Goal: Task Accomplishment & Management: Complete application form

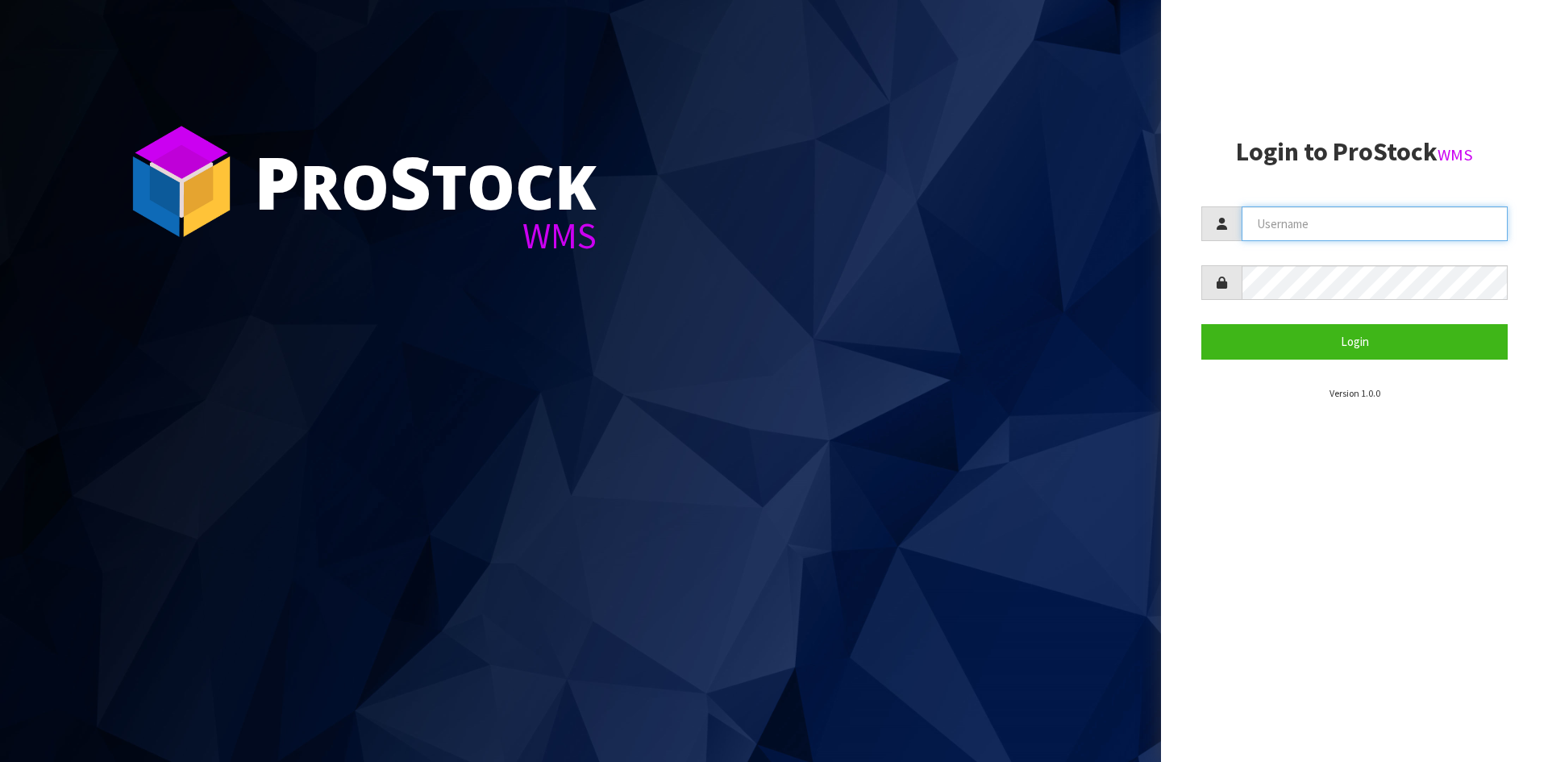
drag, startPoint x: 1455, startPoint y: 241, endPoint x: 1433, endPoint y: 234, distance: 22.9
click at [1455, 241] on input "text" at bounding box center [1374, 223] width 266 height 35
type input "Australianclutch"
click at [1201, 324] on button "Login" at bounding box center [1354, 341] width 306 height 35
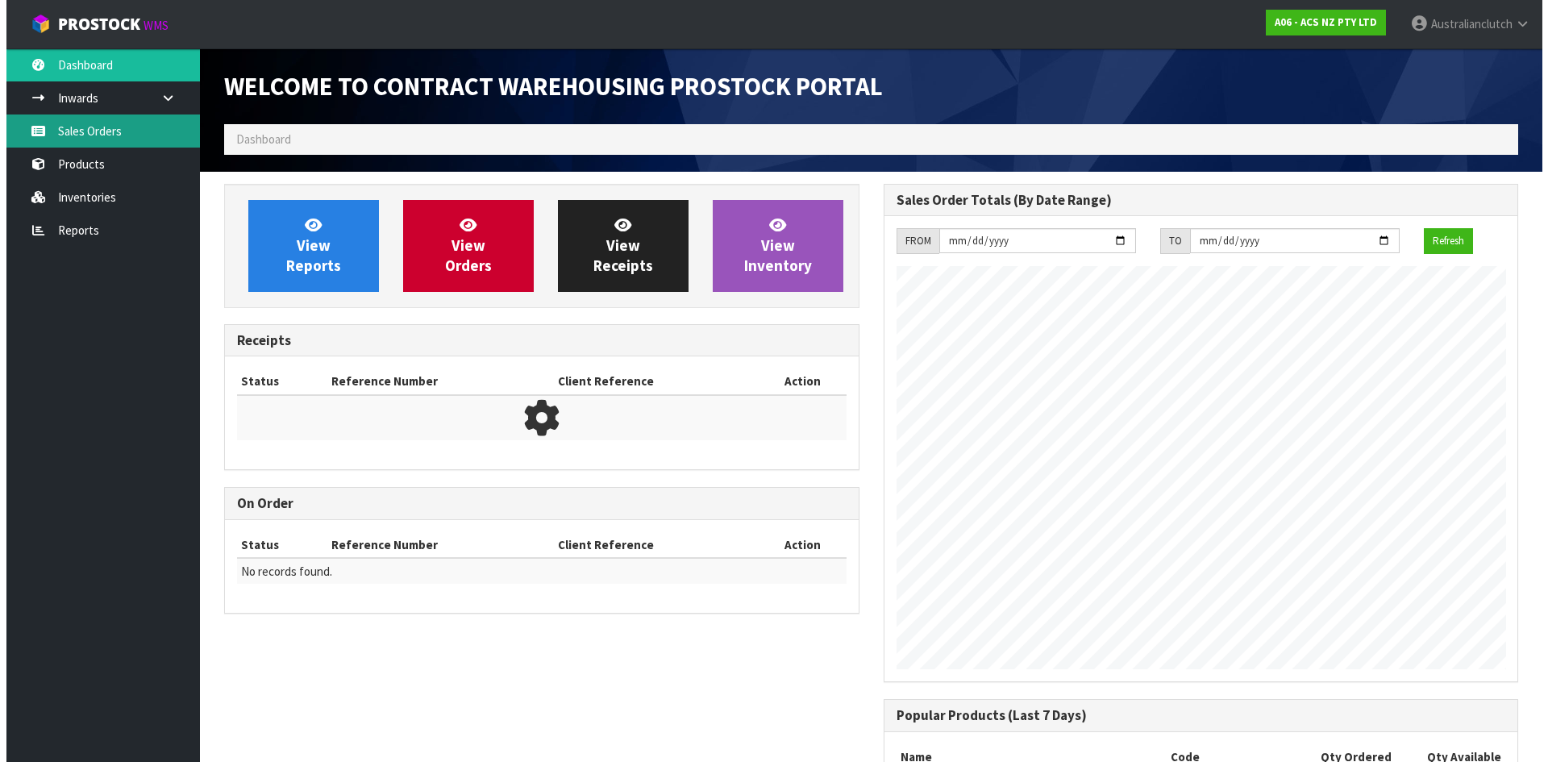
scroll to position [894, 659]
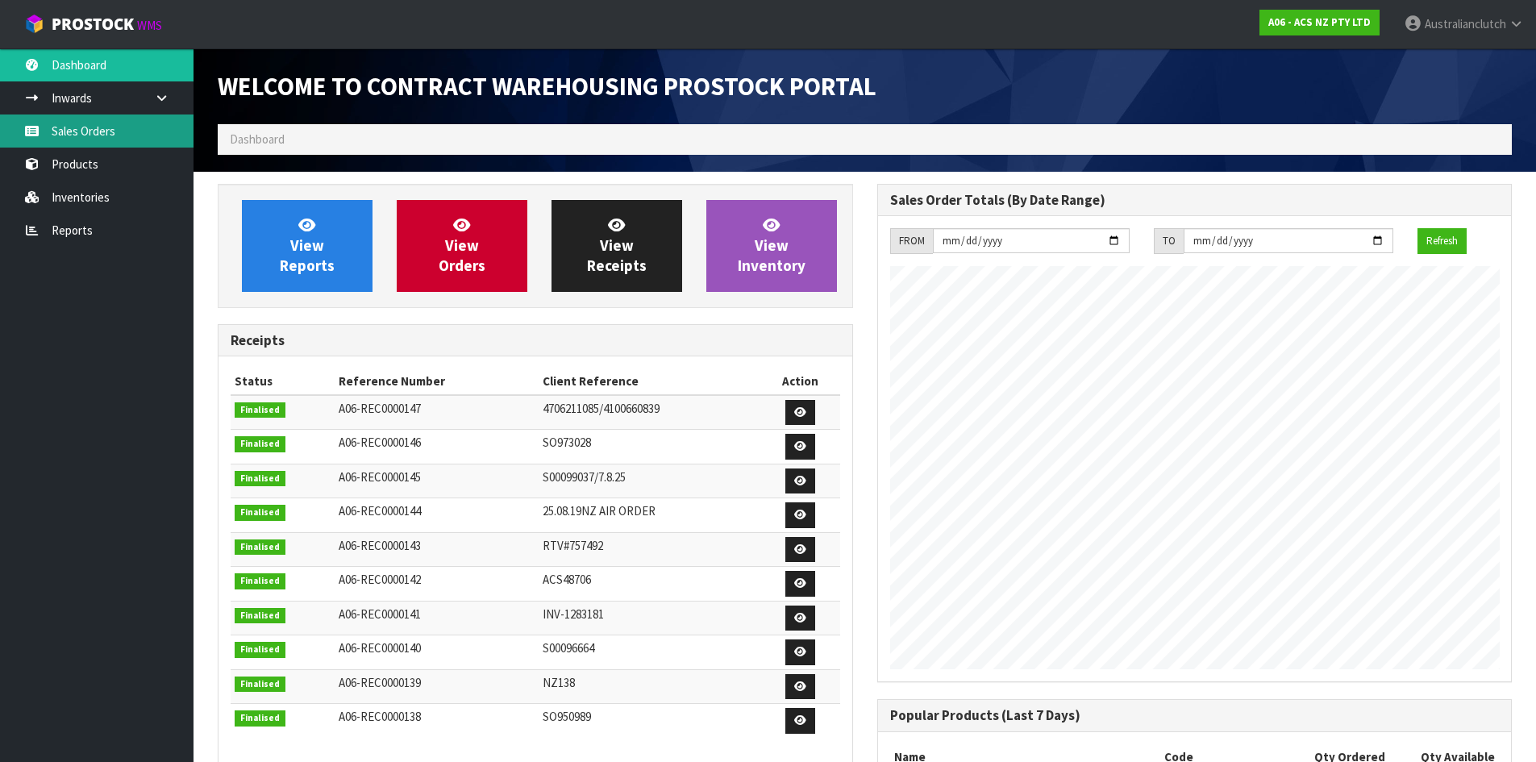
click at [96, 135] on link "Sales Orders" at bounding box center [96, 130] width 193 height 33
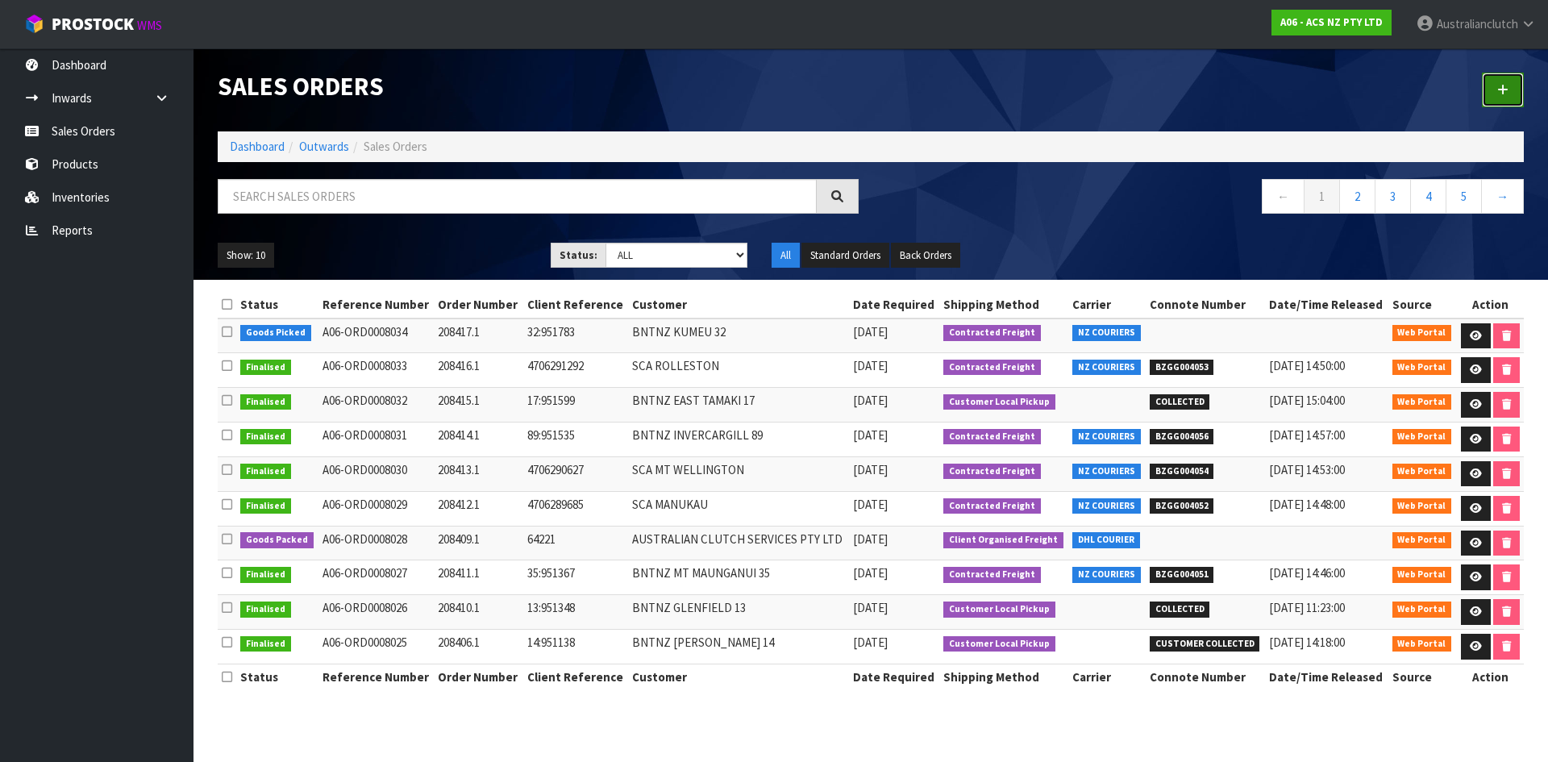
click at [1514, 89] on link at bounding box center [1503, 90] width 42 height 35
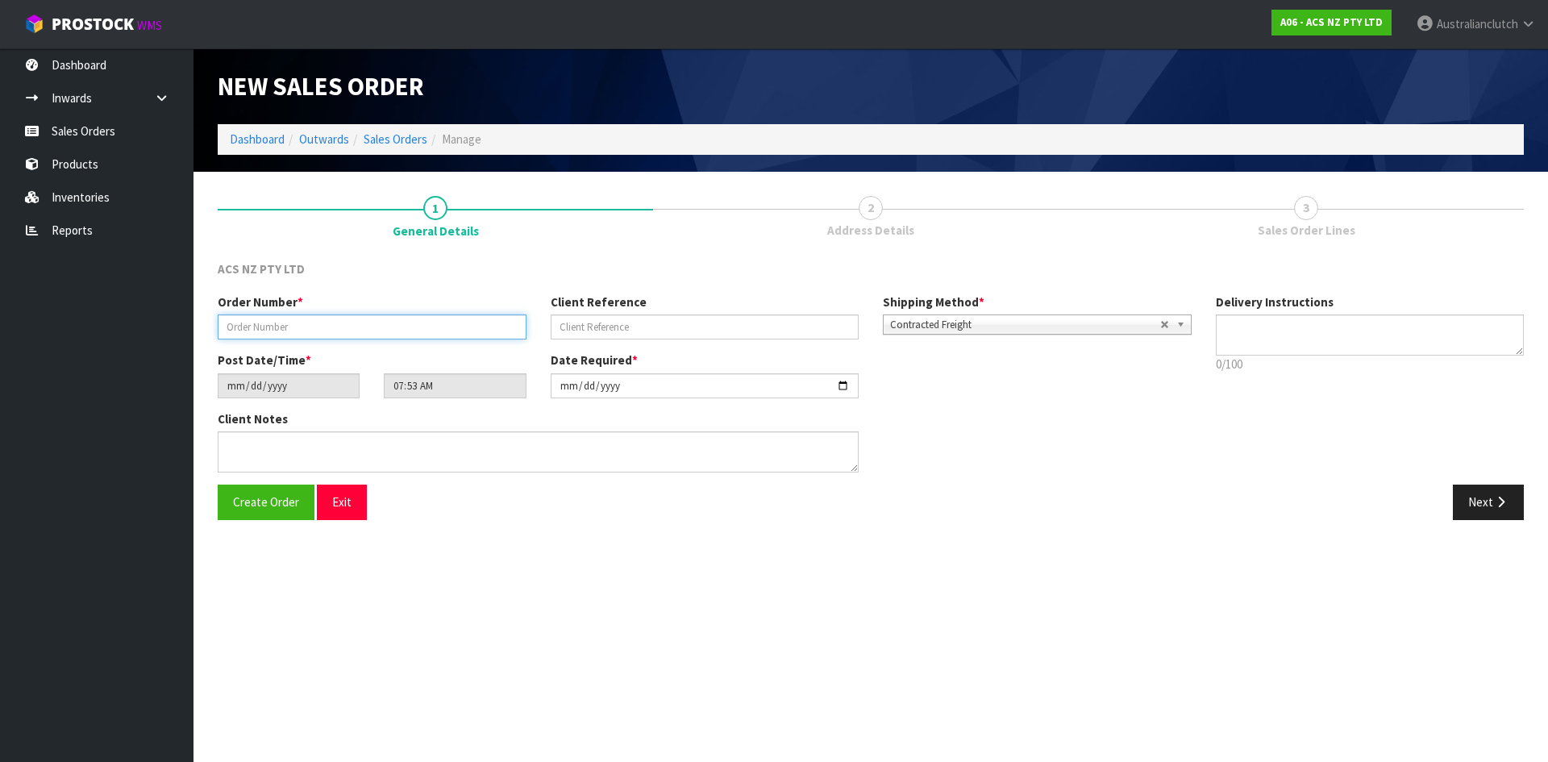
click at [335, 326] on input "text" at bounding box center [372, 326] width 309 height 25
type input "208418.1"
type input "4706293055"
click at [1253, 323] on textarea at bounding box center [1370, 334] width 309 height 41
type textarea "NZC PLEASE"
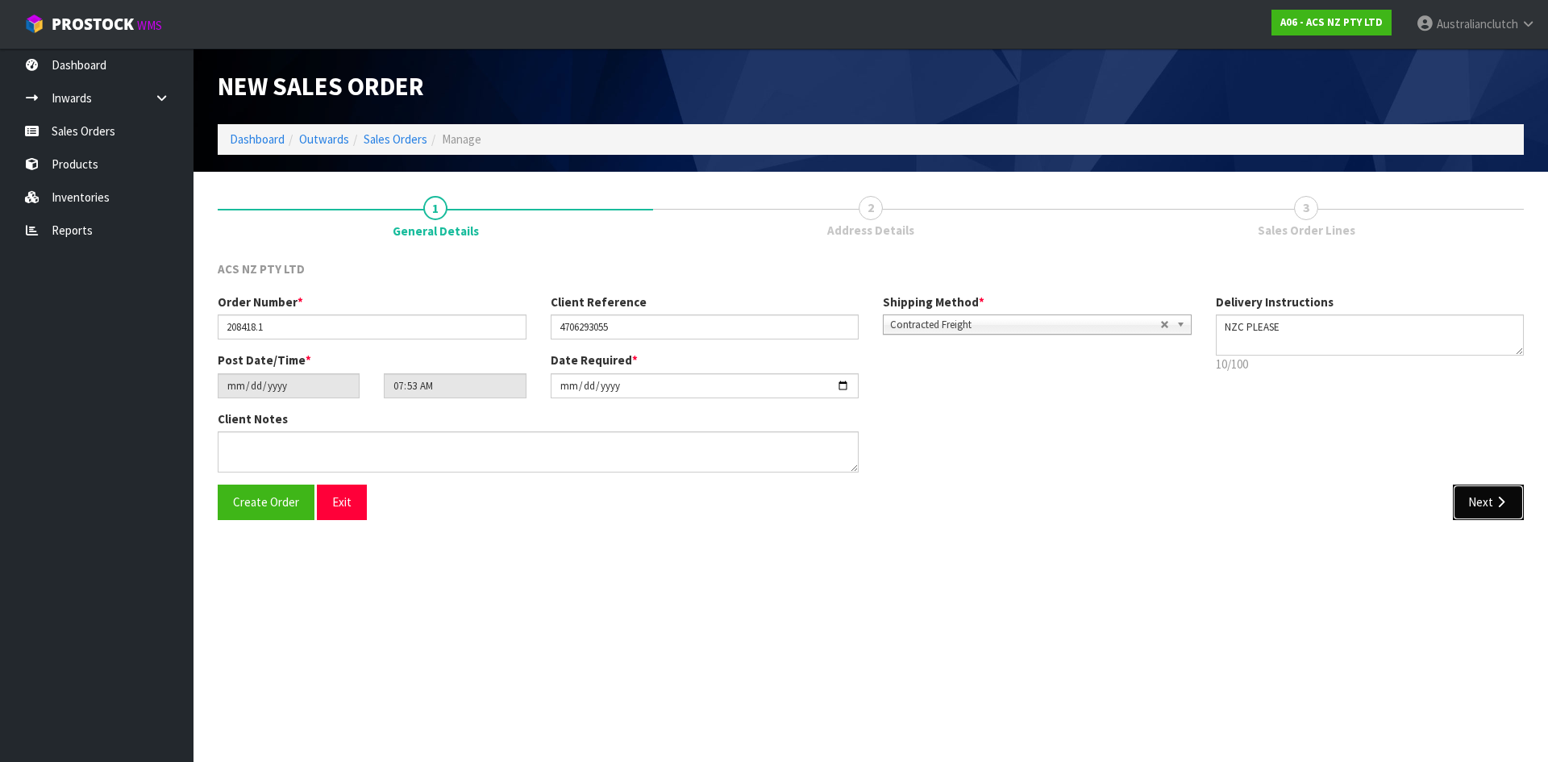
click at [1476, 494] on button "Next" at bounding box center [1488, 501] width 71 height 35
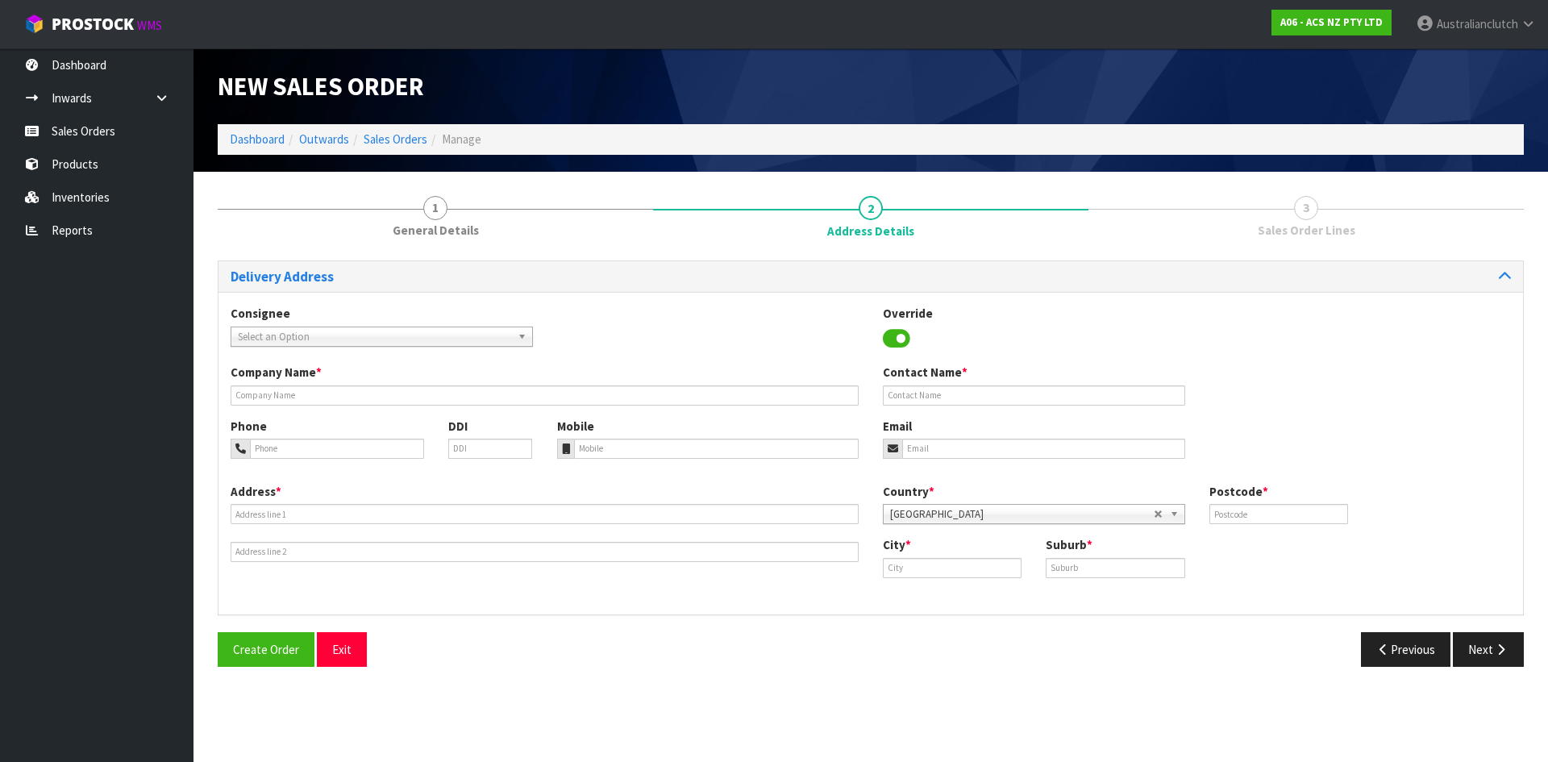
click at [397, 339] on span "Select an Option" at bounding box center [374, 336] width 273 height 19
type input "7027"
click at [373, 374] on li "7027 - SCA DUNEDIN" at bounding box center [382, 382] width 294 height 20
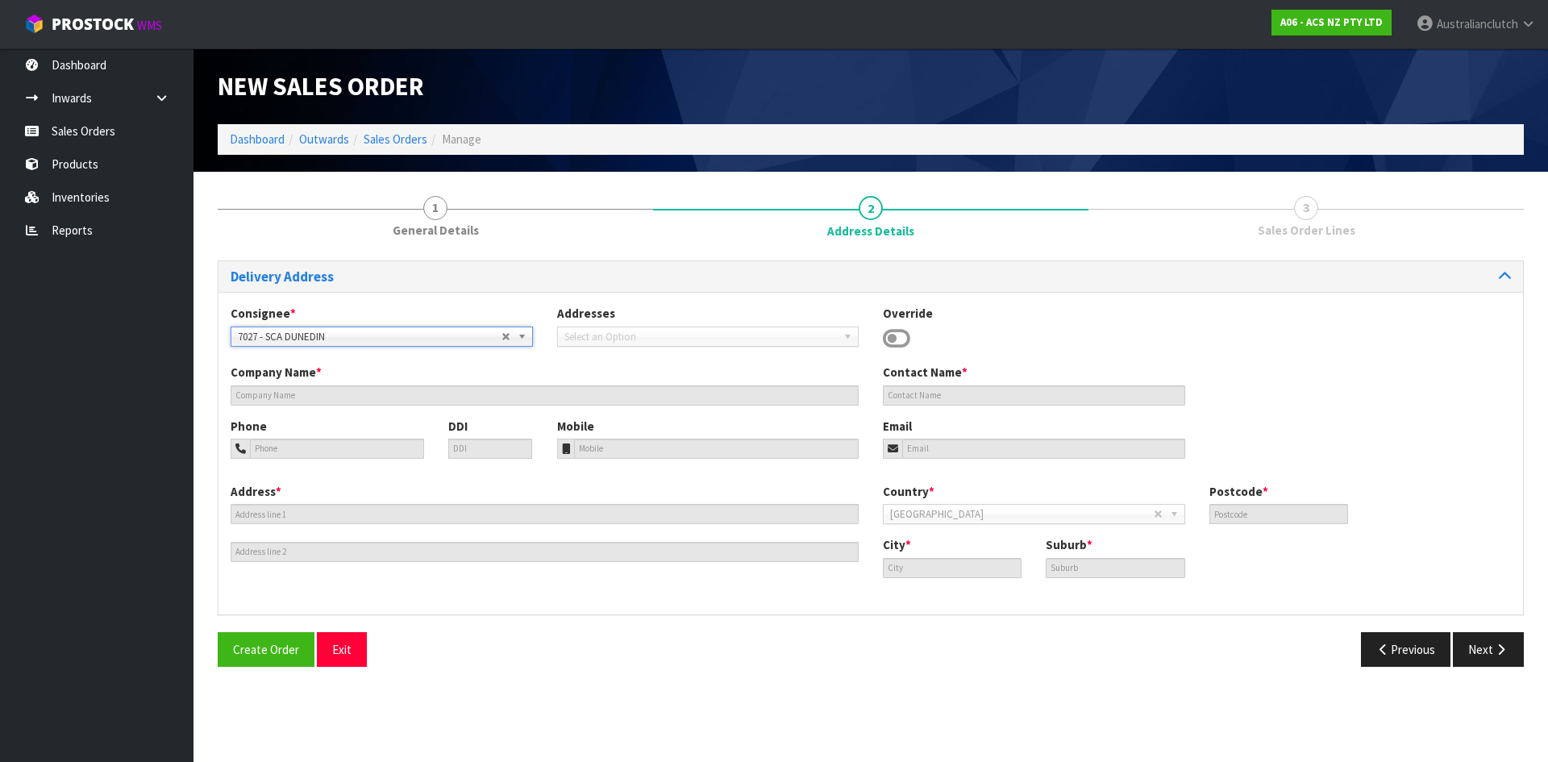
type input "SCA DUNEDIN"
type input "03 4772590"
type input "[EMAIL_ADDRESS][DOMAIN_NAME]"
type input "[STREET_ADDRESS]"
type input "9016"
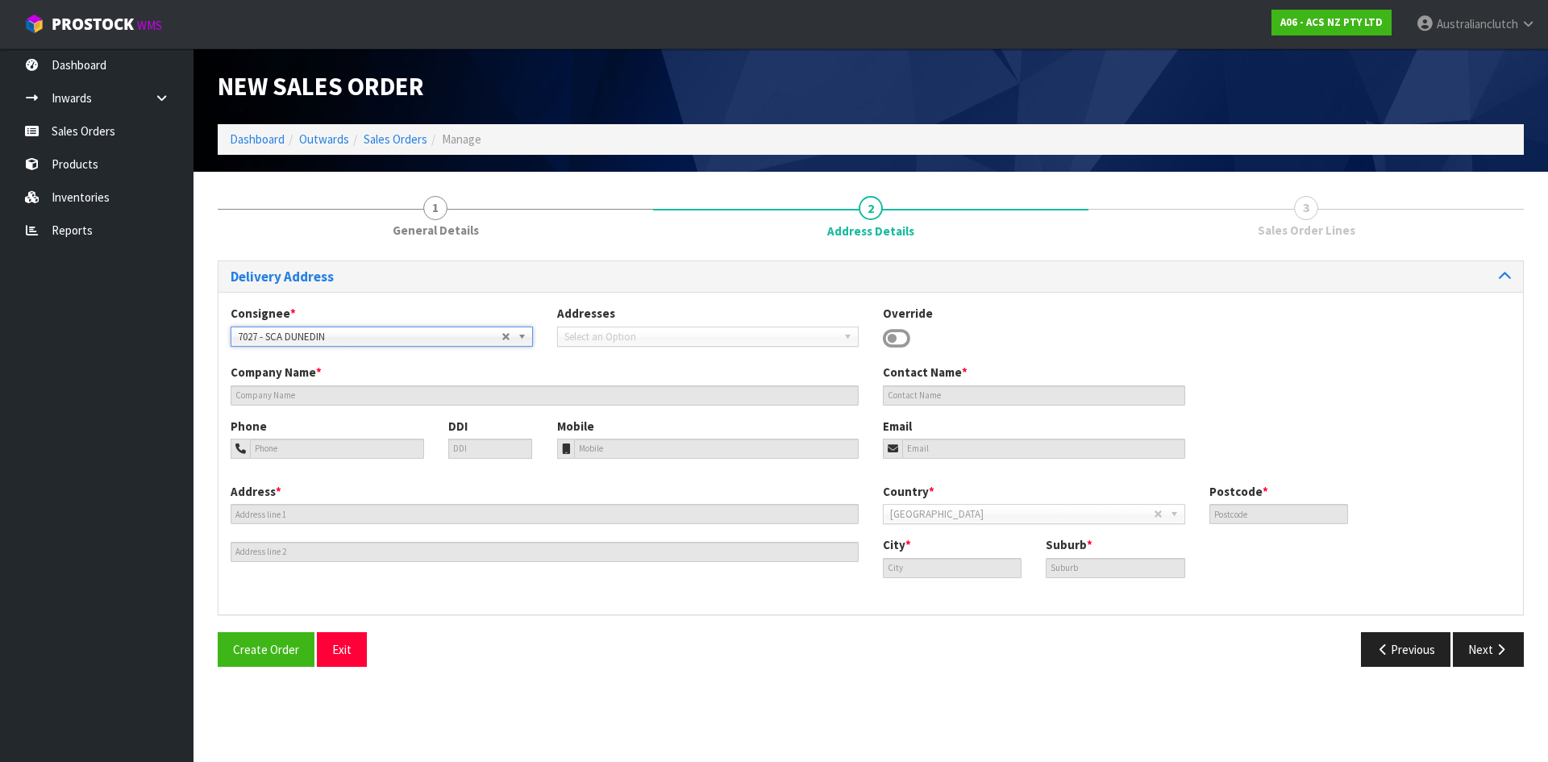
type input "Dunedin"
type input "[GEOGRAPHIC_DATA]"
click at [1477, 655] on button "Next" at bounding box center [1488, 649] width 71 height 35
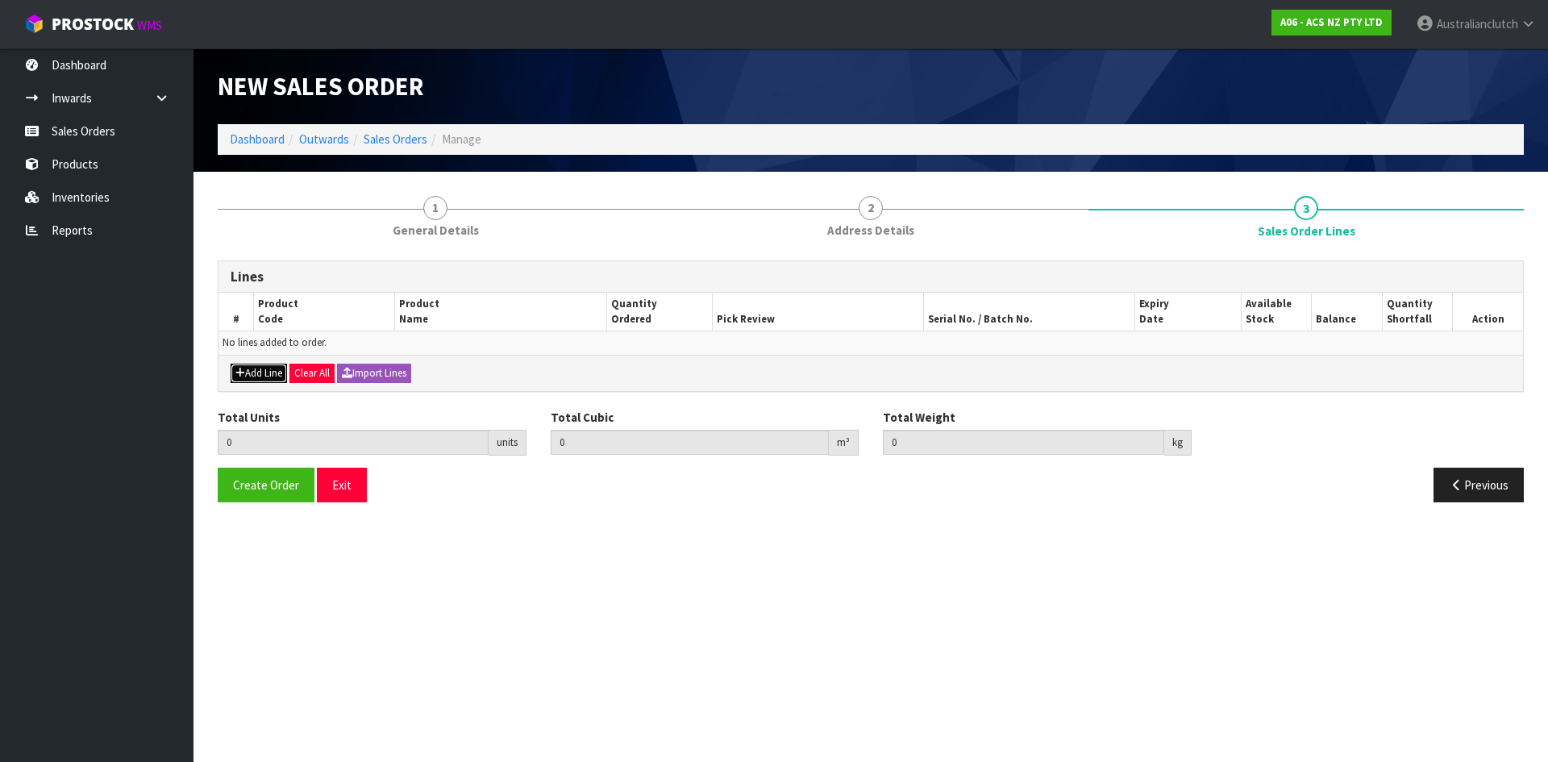
click at [259, 364] on button "Add Line" at bounding box center [259, 373] width 56 height 19
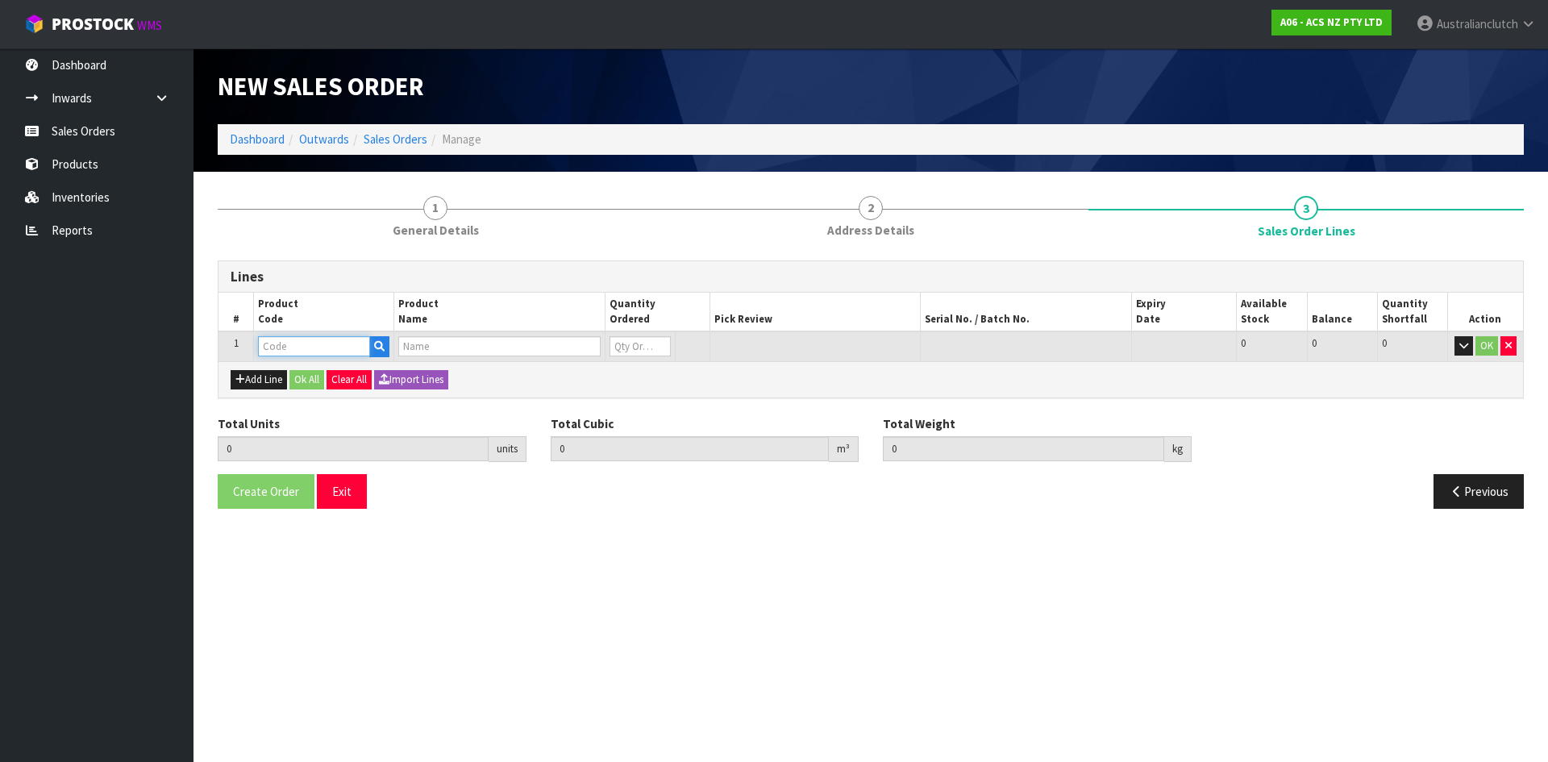
click at [280, 351] on input "text" at bounding box center [314, 346] width 112 height 20
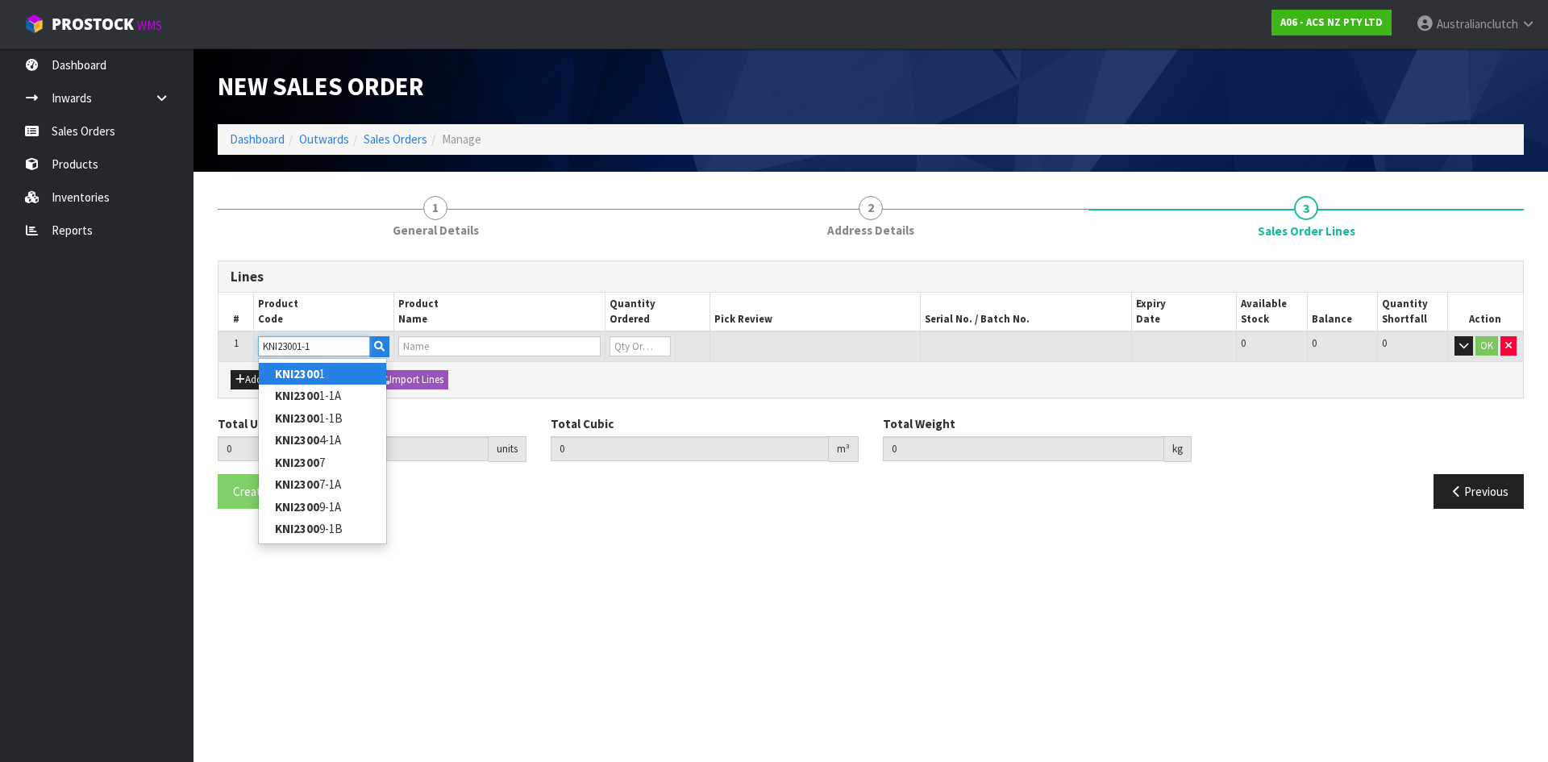
type input "KNI23001-1A"
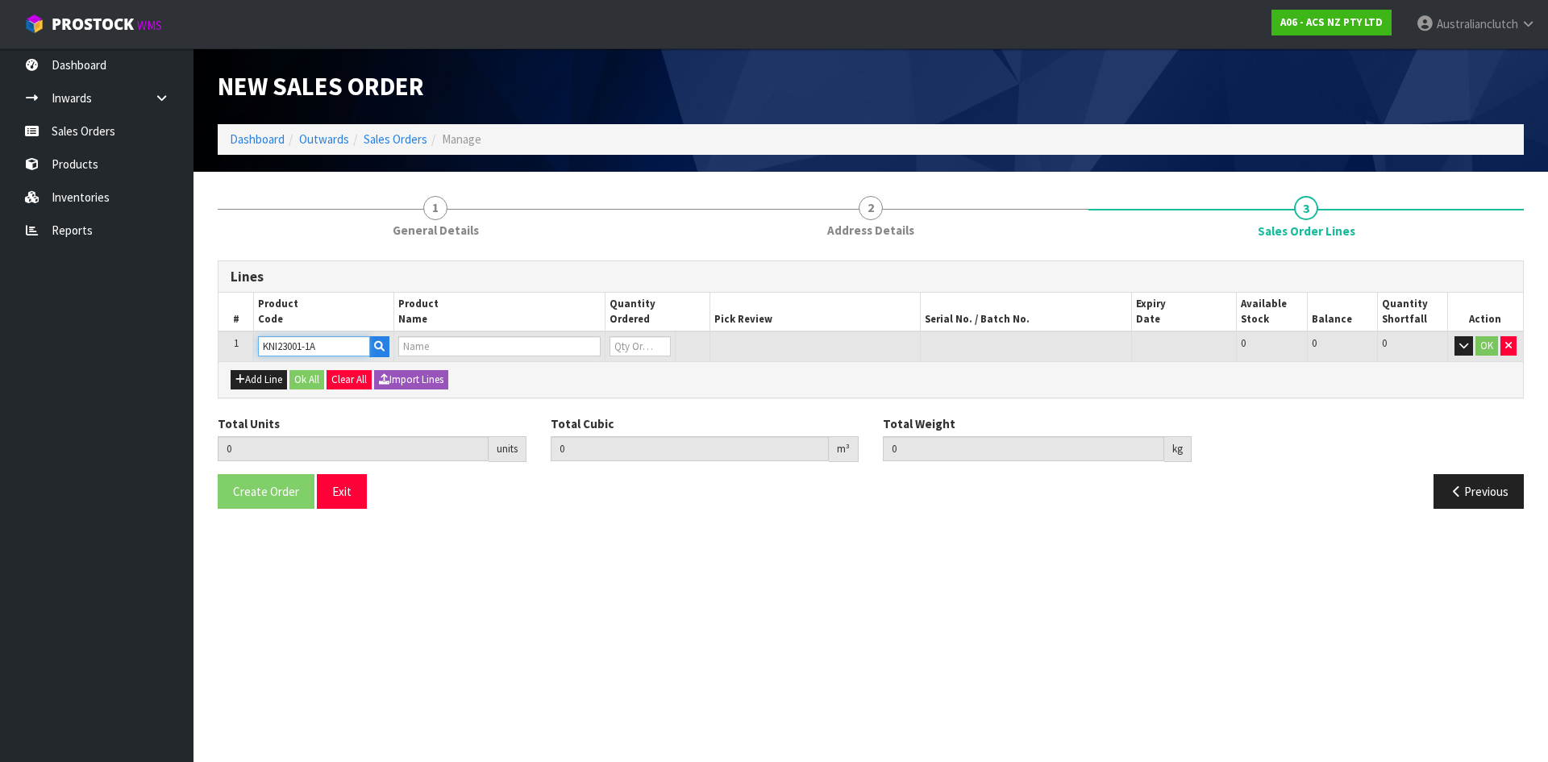
type input "0.000000"
type input "0.000"
type input "KIT PER NISSAN 240K 2.4L"
type input "0"
type input "KNI23001-1A"
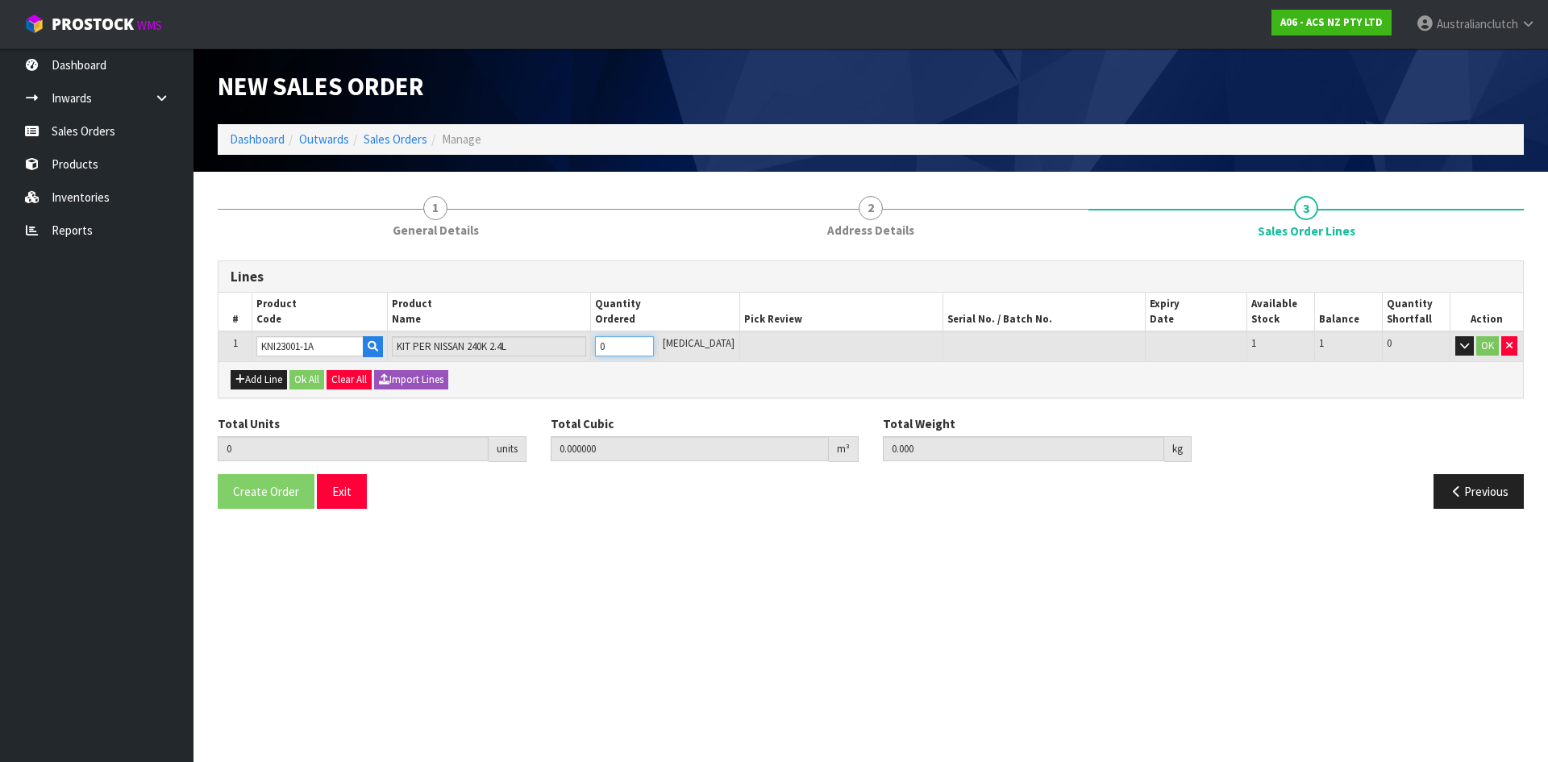
type input "1"
type input "0.01443"
type input "7.26"
type input "1"
click at [654, 340] on input "1" at bounding box center [624, 346] width 59 height 20
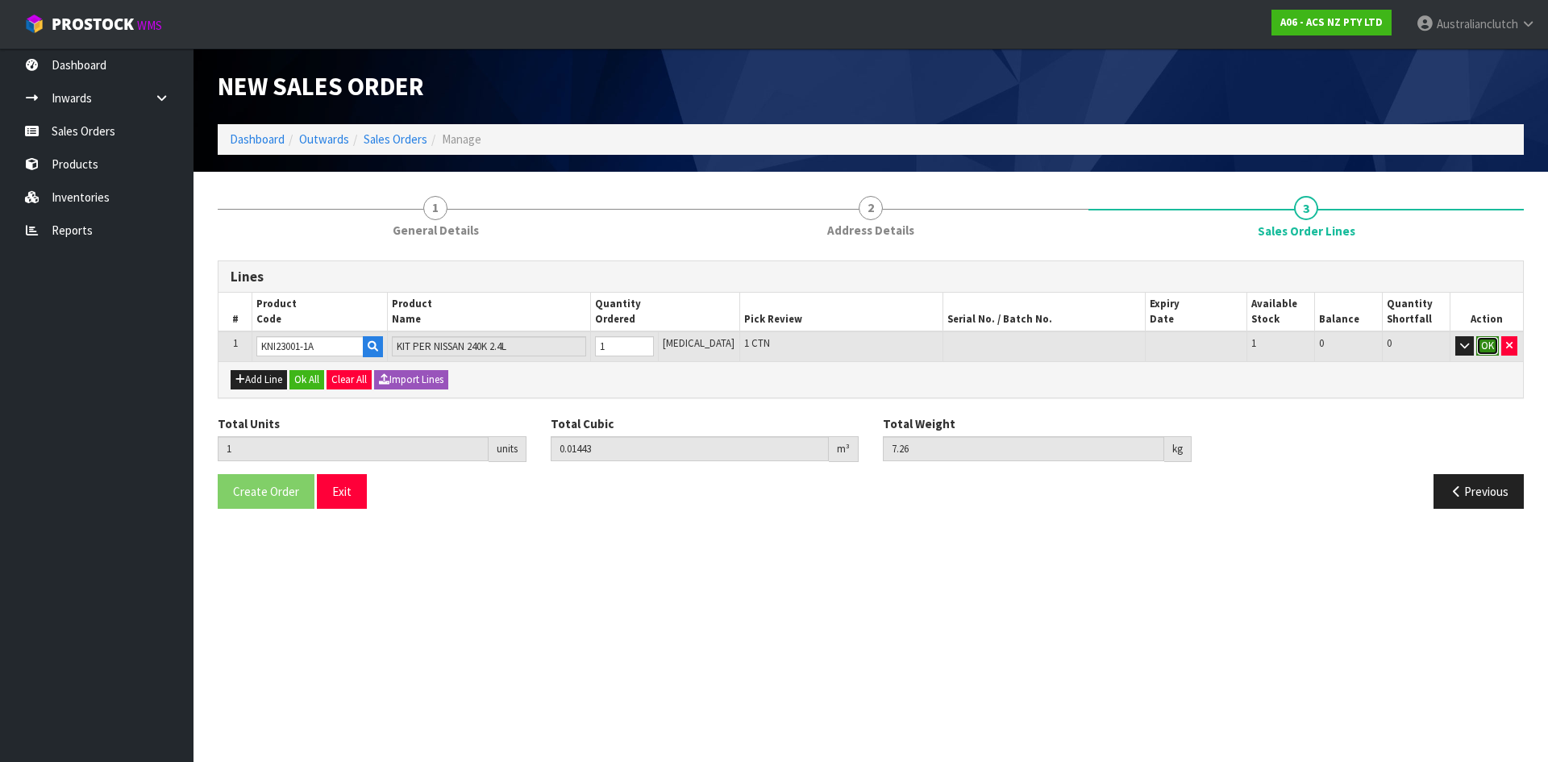
click at [1484, 347] on button "OK" at bounding box center [1487, 345] width 23 height 19
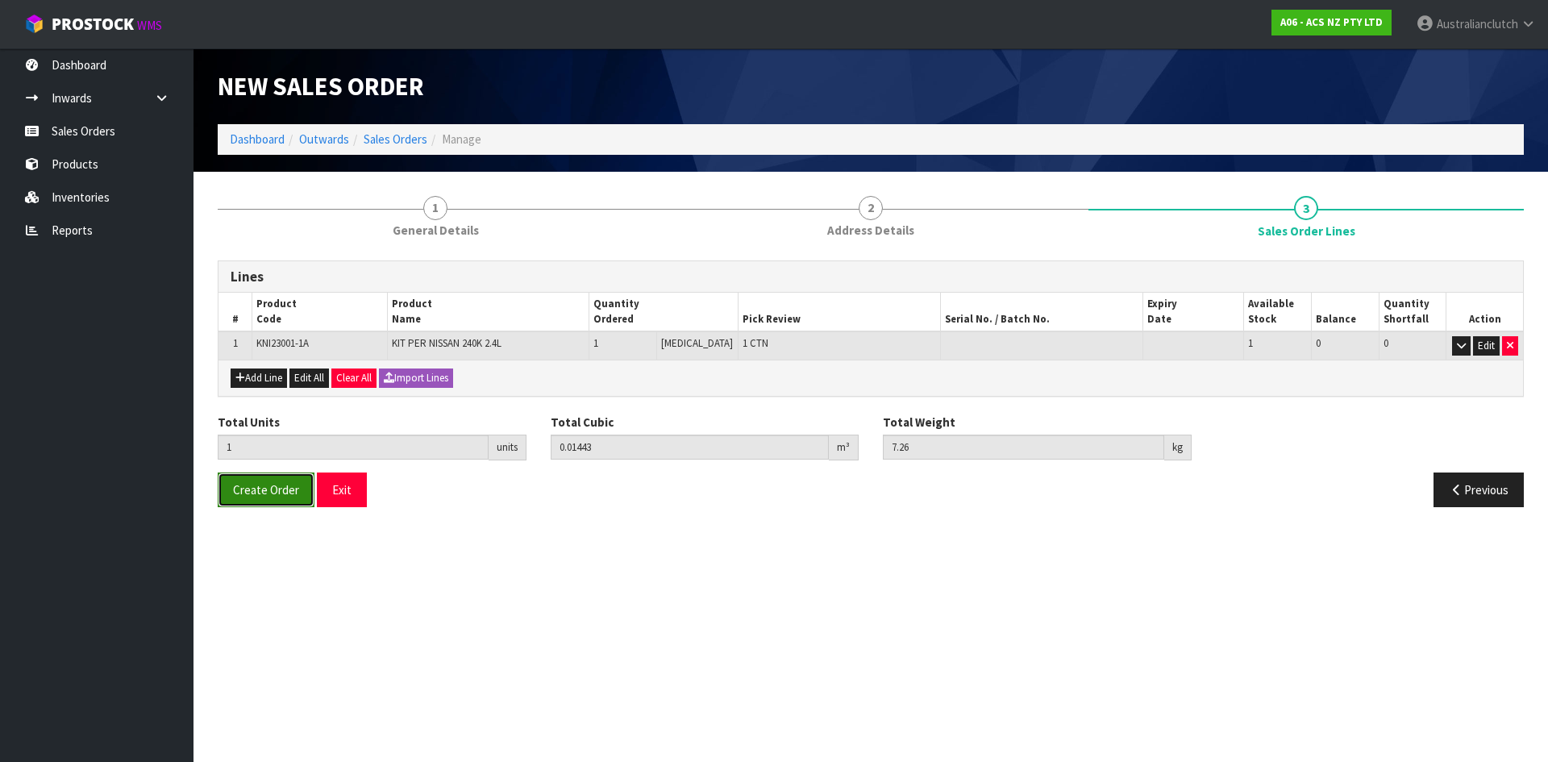
click at [297, 497] on button "Create Order" at bounding box center [266, 489] width 97 height 35
